Goal: Information Seeking & Learning: Learn about a topic

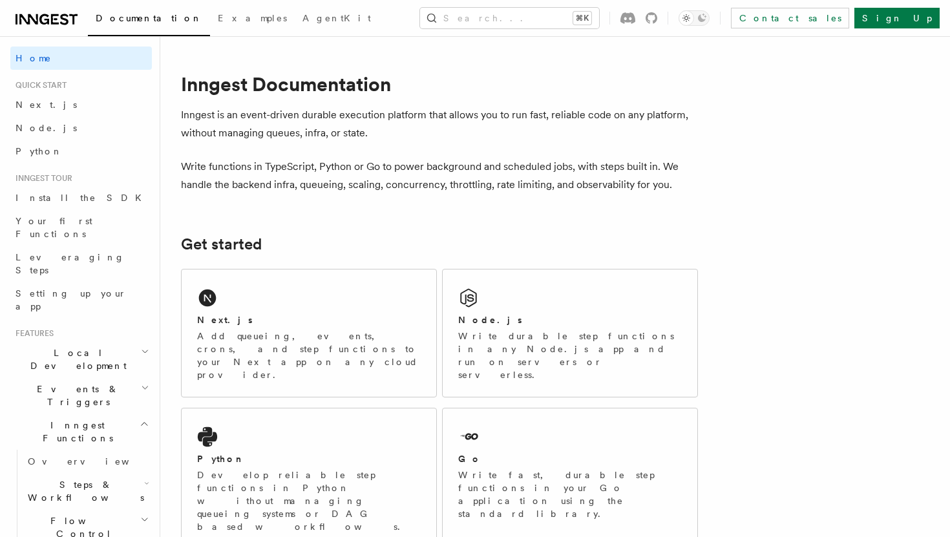
click at [67, 87] on h2 "Quick start" at bounding box center [80, 85] width 141 height 10
click at [70, 105] on link "Next.js" at bounding box center [80, 104] width 141 height 23
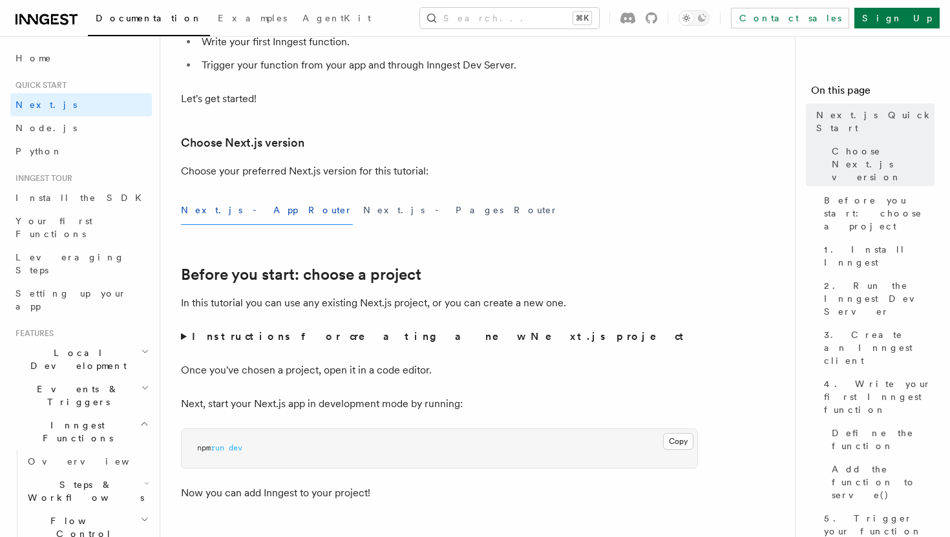
scroll to position [233, 0]
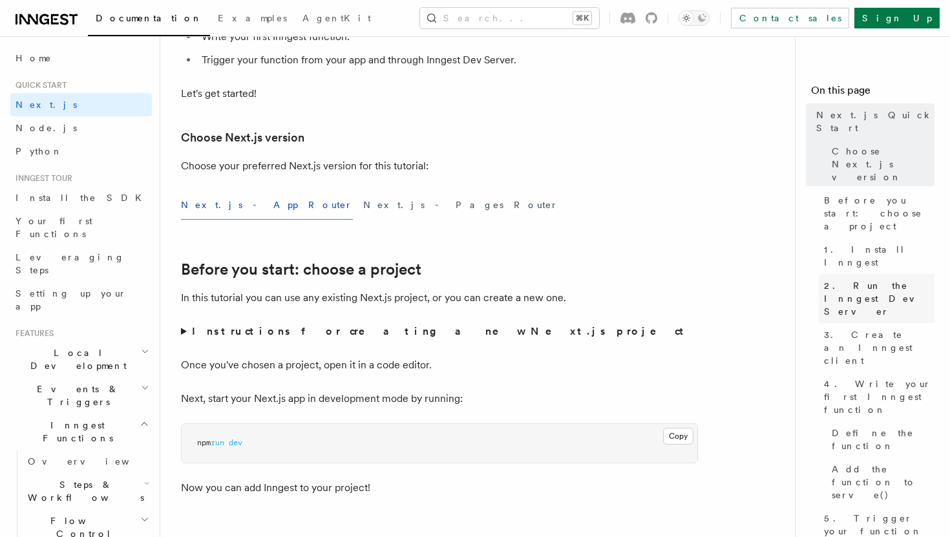
click at [862, 279] on span "2. Run the Inngest Dev Server" at bounding box center [879, 298] width 110 height 39
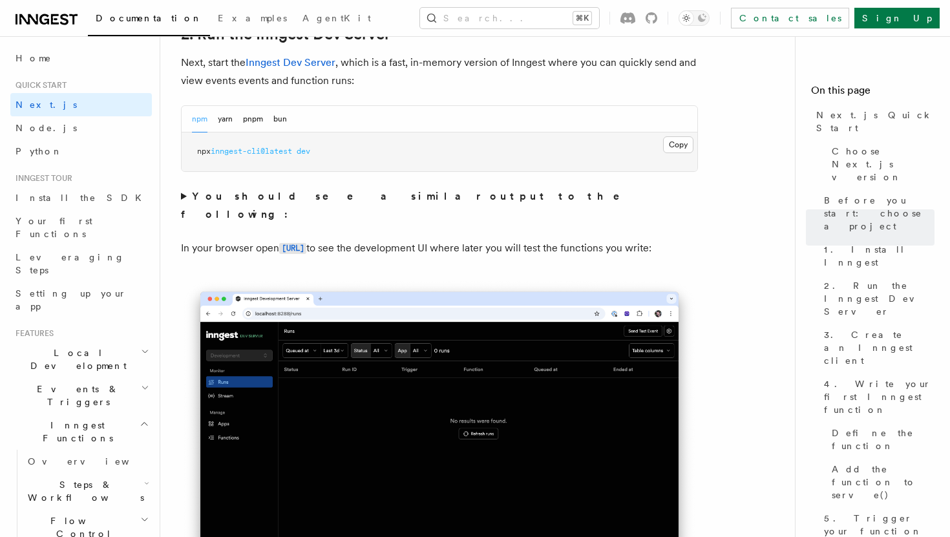
scroll to position [886, 0]
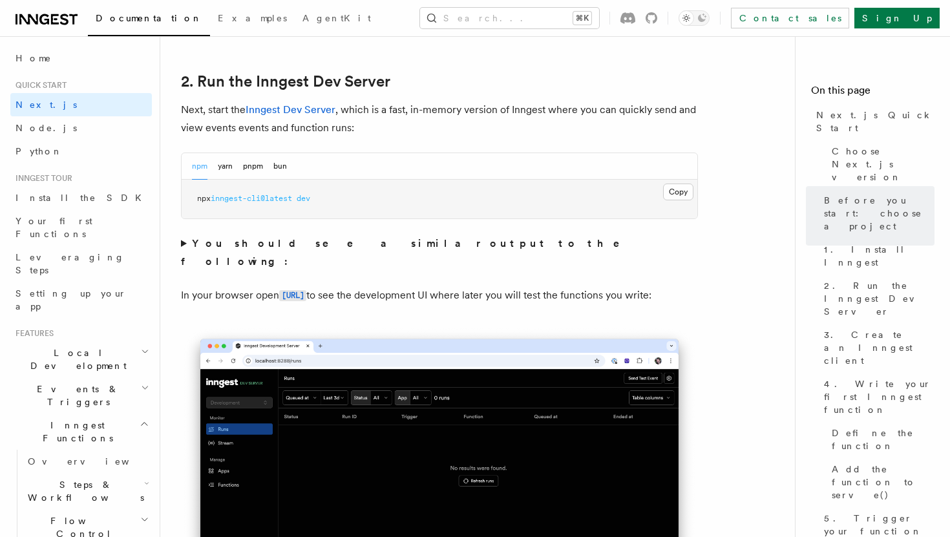
click at [292, 196] on span "inngest-cli@latest" at bounding box center [251, 198] width 81 height 9
click at [249, 168] on button "pnpm" at bounding box center [253, 166] width 20 height 26
copy div "npx inngest-cli@latest dev"
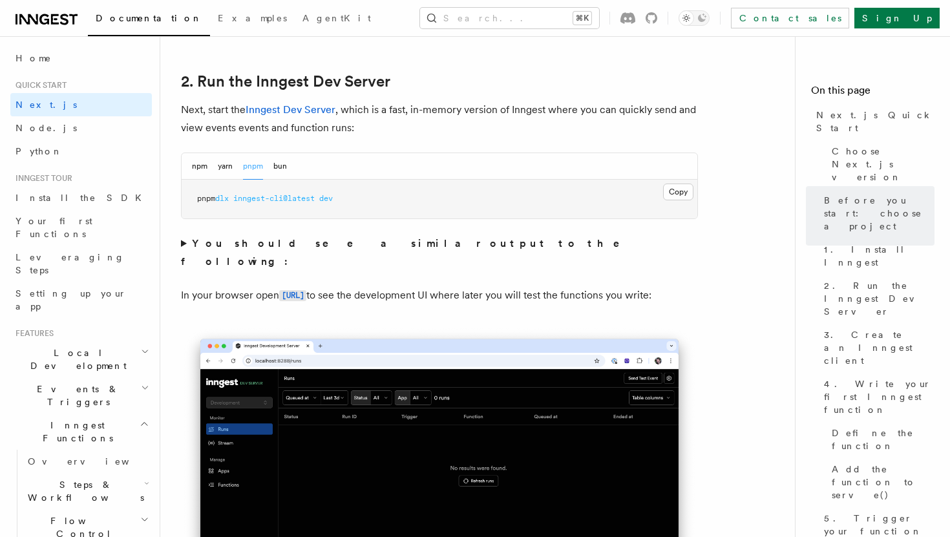
click at [693, 286] on p "In your browser open [URL] to see the development UI where later you will test …" at bounding box center [439, 295] width 517 height 19
click at [678, 194] on button "Copy Copied" at bounding box center [678, 191] width 30 height 17
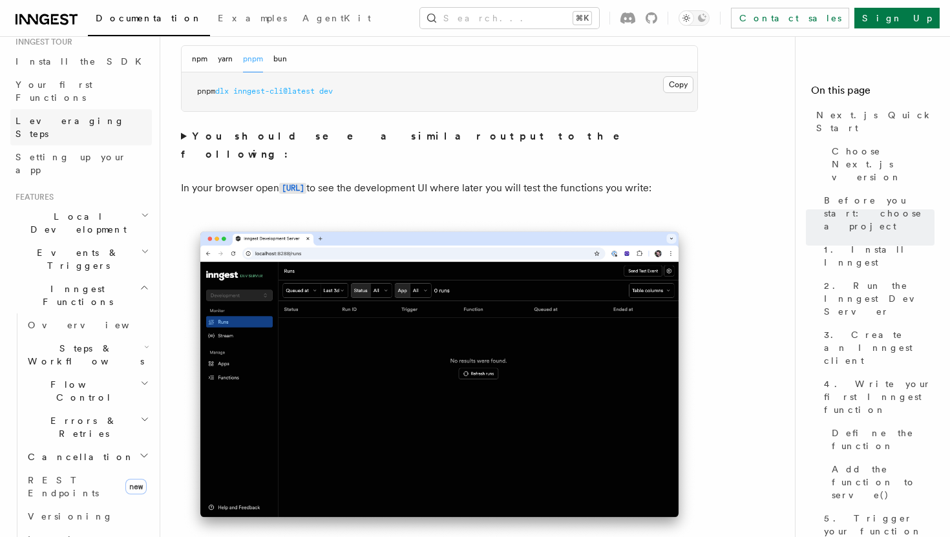
scroll to position [148, 0]
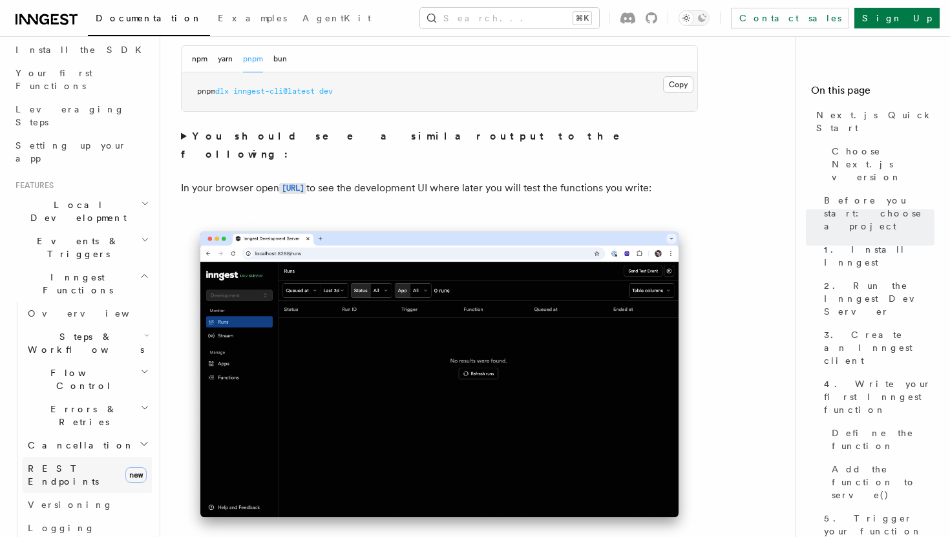
click at [106, 457] on link "REST Endpoints new" at bounding box center [87, 475] width 129 height 36
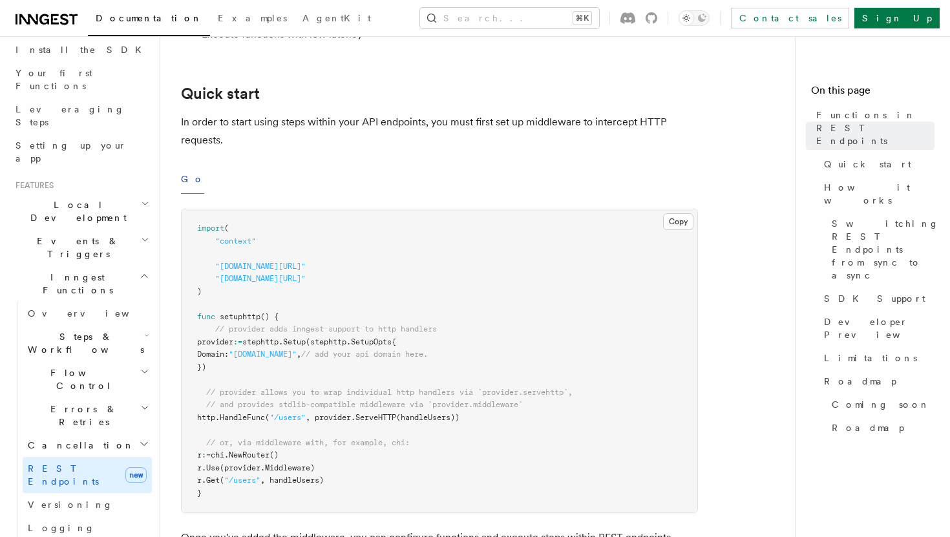
scroll to position [376, 0]
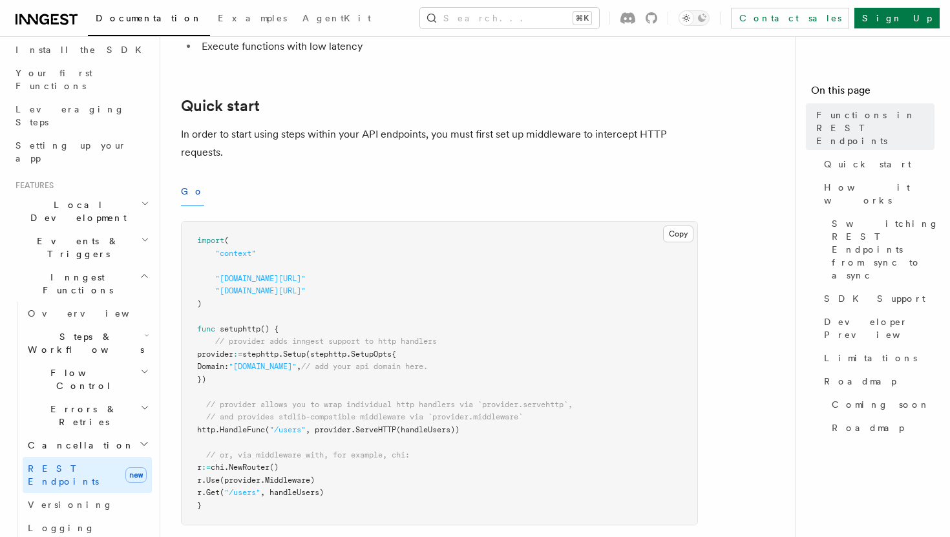
click at [127, 325] on h2 "Steps & Workflows" at bounding box center [87, 343] width 129 height 36
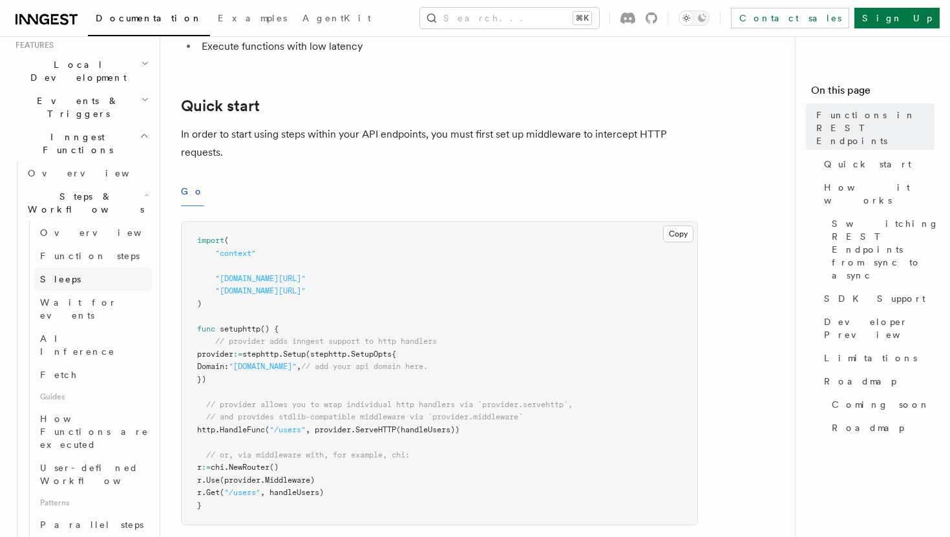
scroll to position [291, 0]
click at [109, 410] on span "How Functions are executed" at bounding box center [94, 428] width 109 height 36
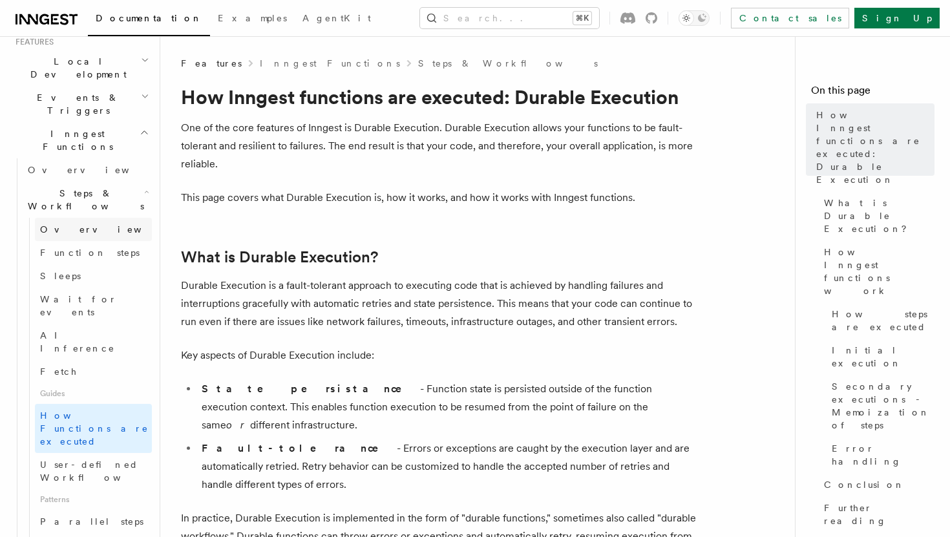
click at [85, 218] on link "Overview" at bounding box center [93, 229] width 117 height 23
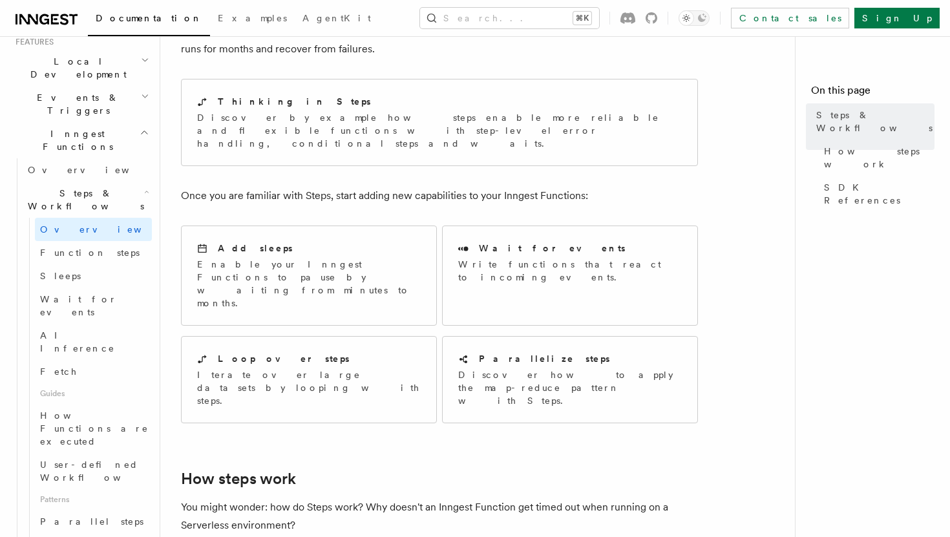
scroll to position [76, 0]
